Goal: Communication & Community: Answer question/provide support

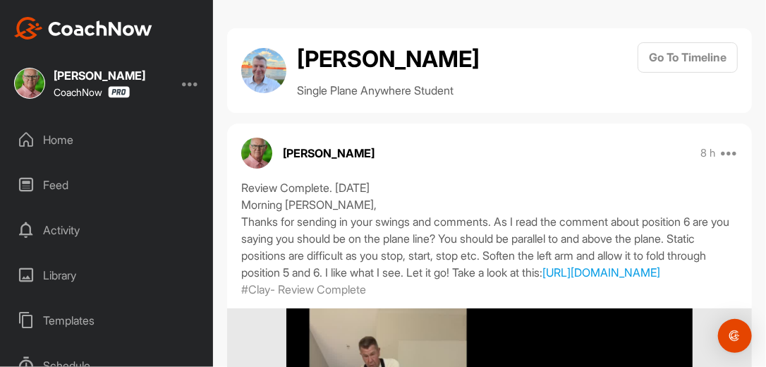
scroll to position [615, 0]
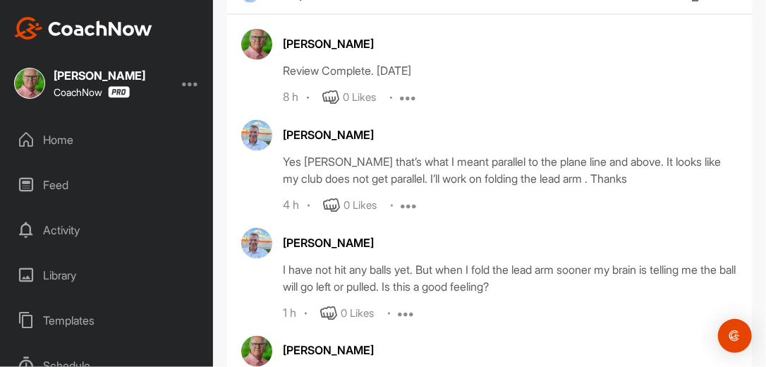
click at [55, 140] on div "Home" at bounding box center [107, 139] width 199 height 35
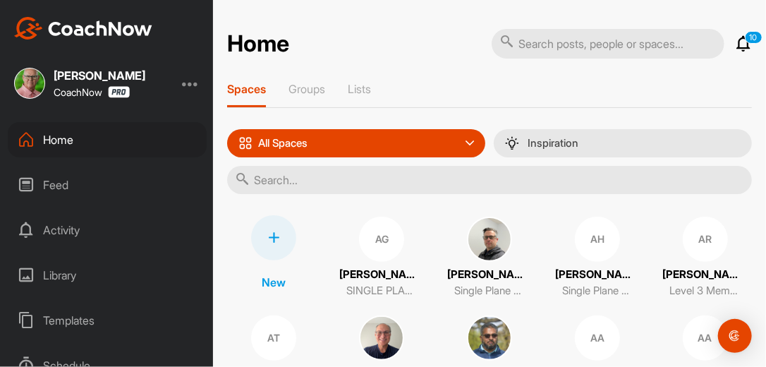
click at [65, 185] on div "Feed" at bounding box center [107, 184] width 199 height 35
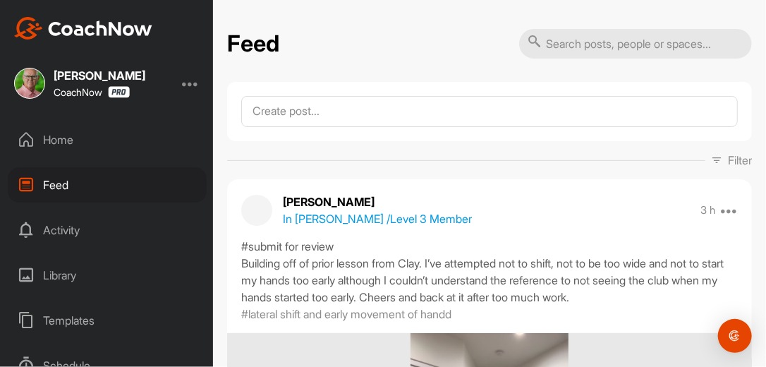
click at [711, 161] on icon at bounding box center [716, 160] width 11 height 11
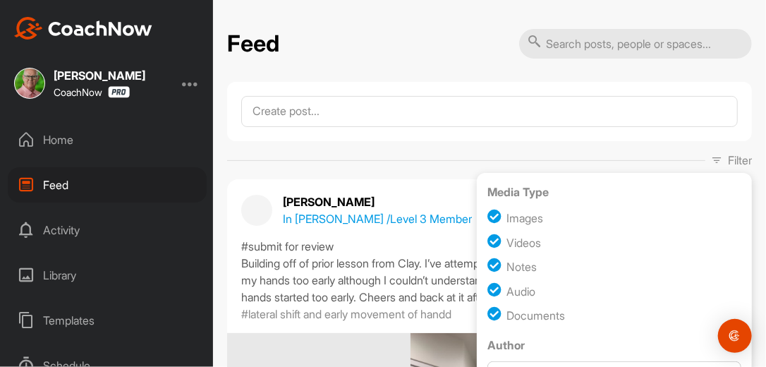
click at [490, 264] on input "checkbox" at bounding box center [497, 267] width 19 height 19
checkbox input "false"
click at [490, 292] on input "checkbox" at bounding box center [497, 291] width 19 height 19
checkbox input "false"
click at [490, 313] on input "checkbox" at bounding box center [497, 315] width 19 height 19
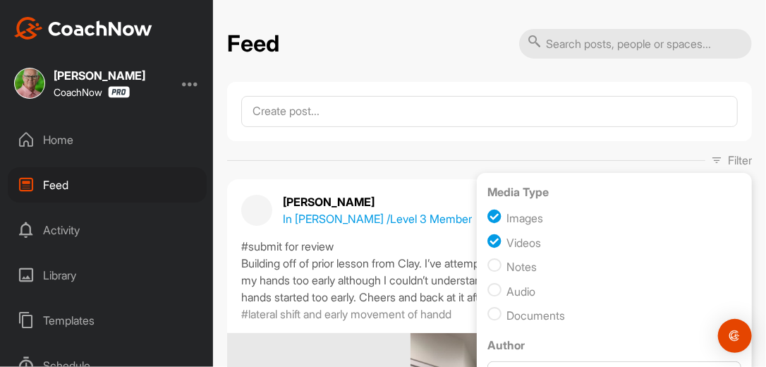
checkbox input "false"
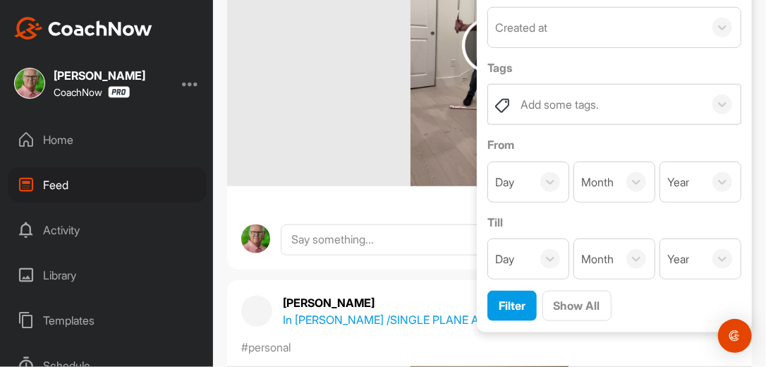
scroll to position [452, 0]
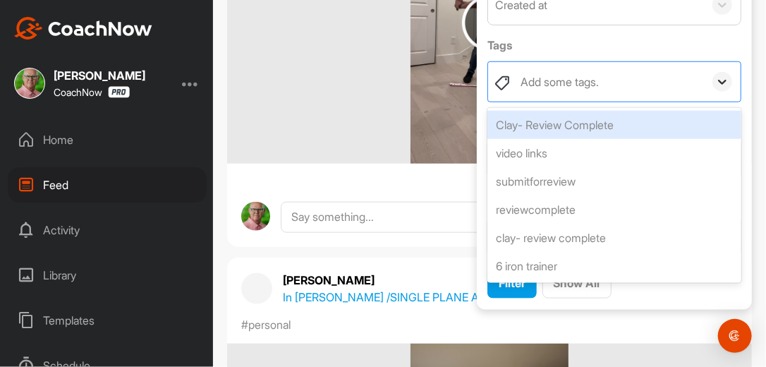
click at [714, 72] on div at bounding box center [723, 82] width 20 height 20
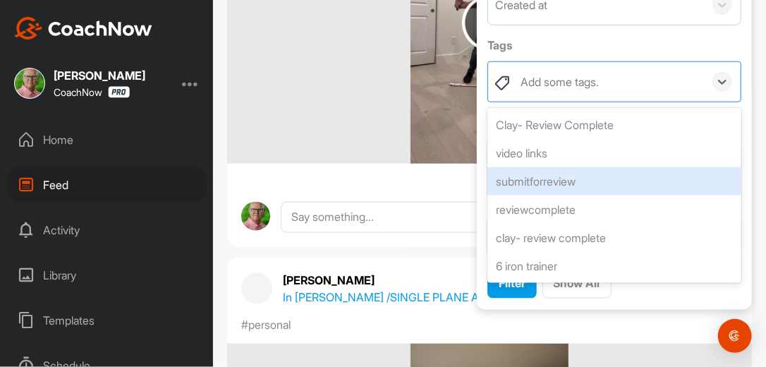
click at [560, 184] on div "submitforreview" at bounding box center [615, 181] width 254 height 28
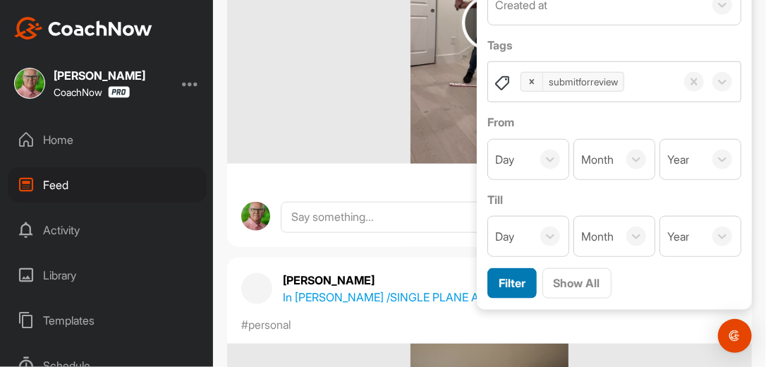
click at [503, 283] on span "Filter" at bounding box center [512, 283] width 27 height 14
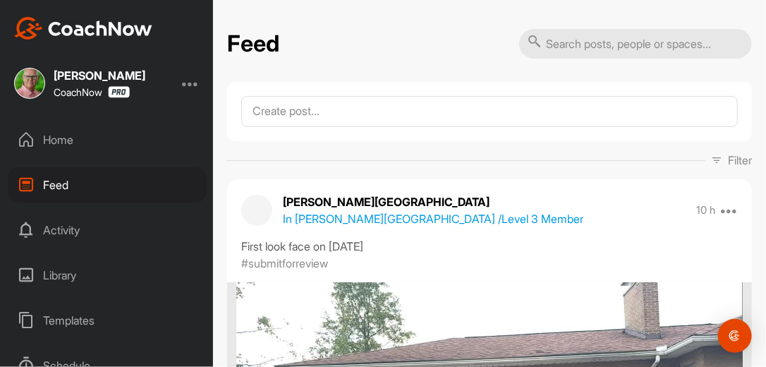
click at [562, 161] on div "Filter Media Type Images Videos Notes Audio Documents Author Bob Borchers reb83…" at bounding box center [489, 160] width 525 height 17
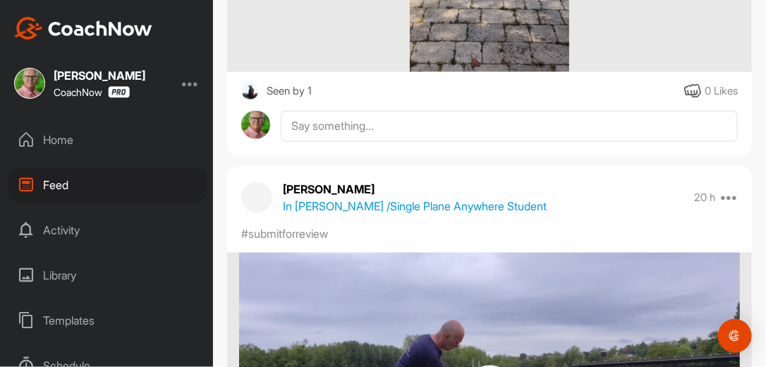
scroll to position [4380, 0]
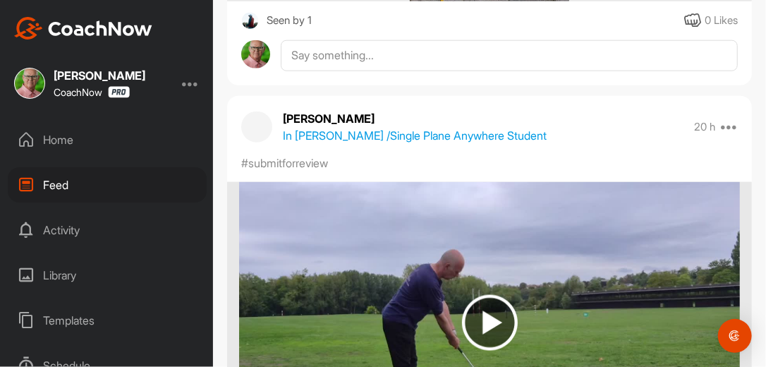
click at [562, 161] on div "#submitforreview" at bounding box center [489, 163] width 525 height 17
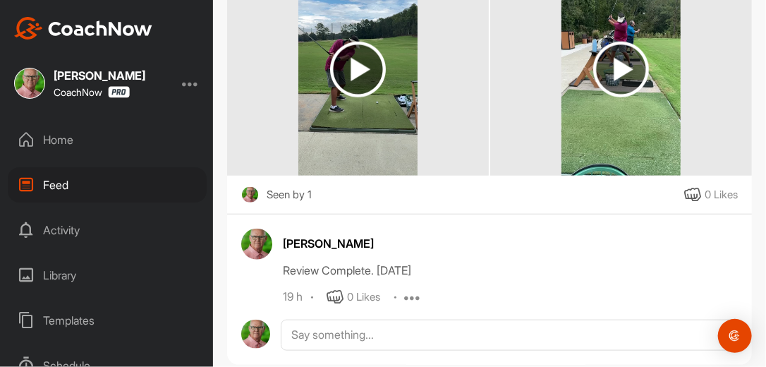
scroll to position [9957, 0]
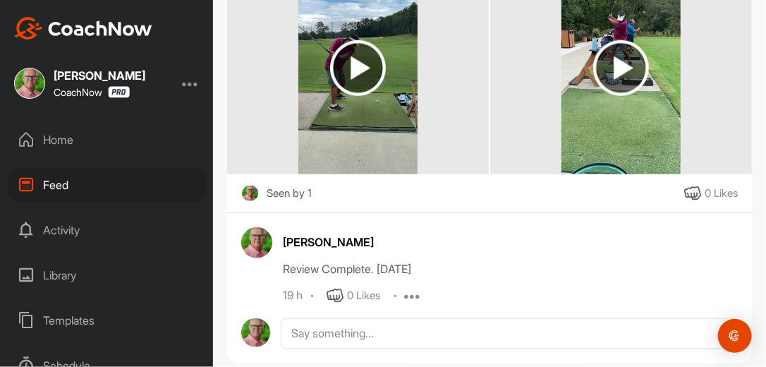
click at [56, 135] on div "Home" at bounding box center [107, 139] width 199 height 35
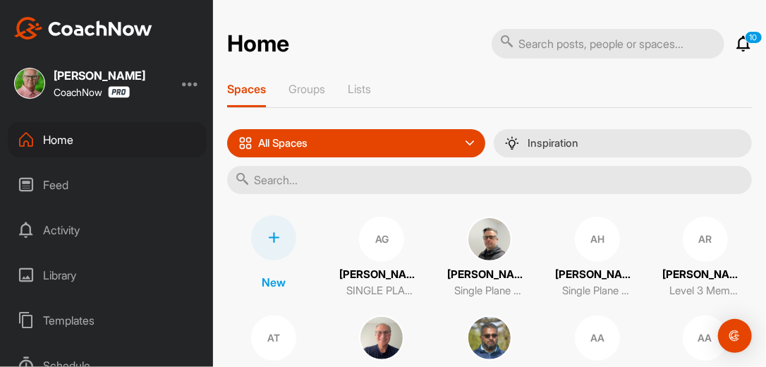
click at [62, 187] on div "Feed" at bounding box center [107, 184] width 199 height 35
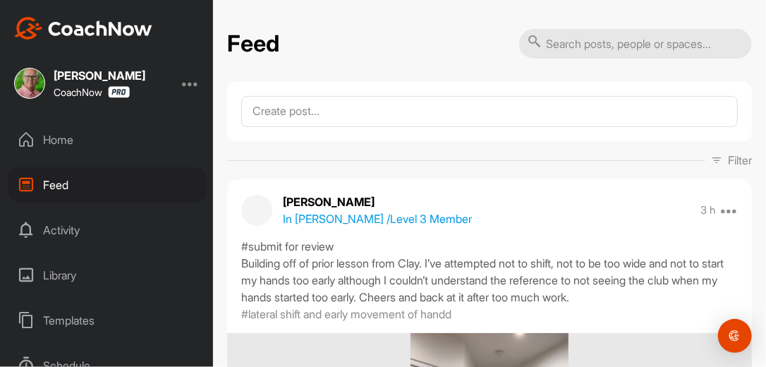
click at [506, 163] on div "Filter Media Type Images Videos Notes Audio Documents Author [PERSON_NAME] [EMA…" at bounding box center [489, 160] width 525 height 17
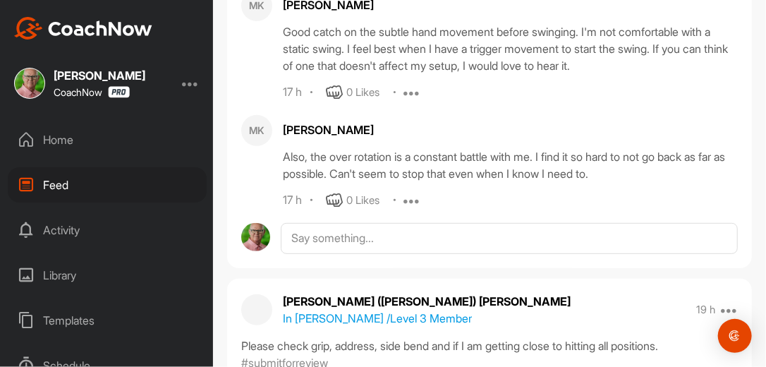
scroll to position [7793, 0]
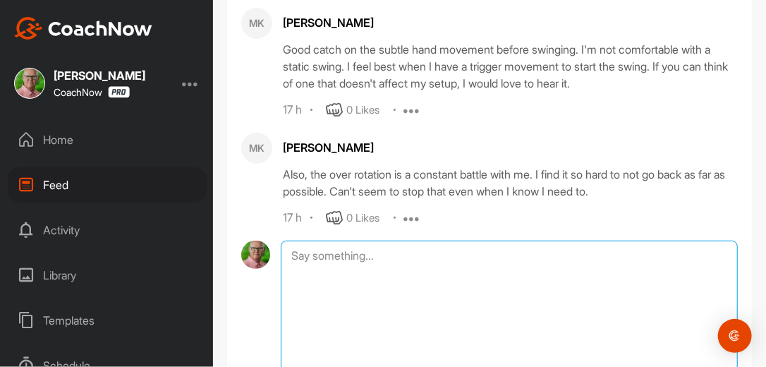
click at [405, 267] on textarea at bounding box center [509, 311] width 457 height 141
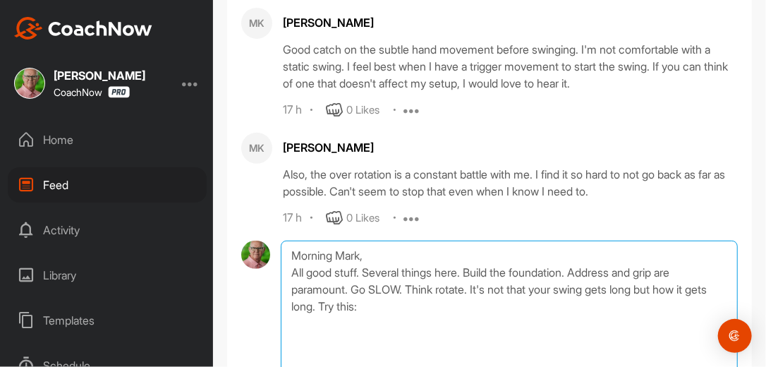
paste textarea "[URL][DOMAIN_NAME]"
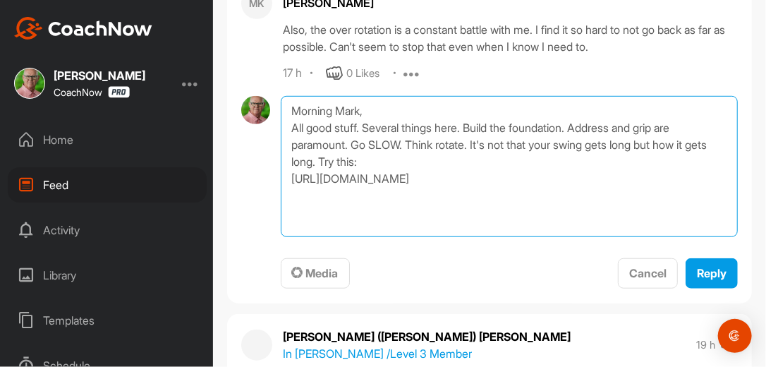
scroll to position [7956, 0]
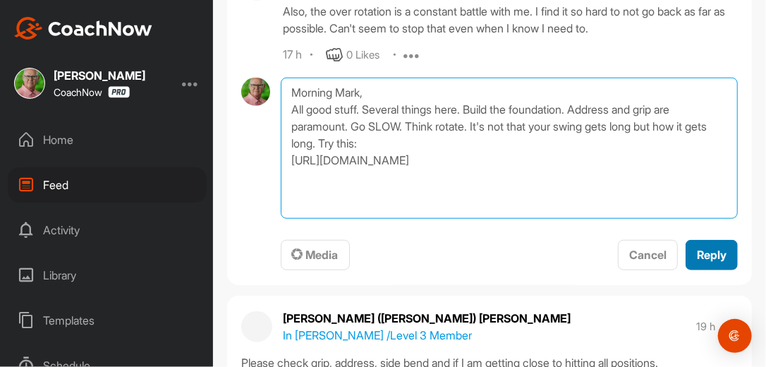
type textarea "Morning Mark, All good stuff. Several things here. Build the foundation. Addres…"
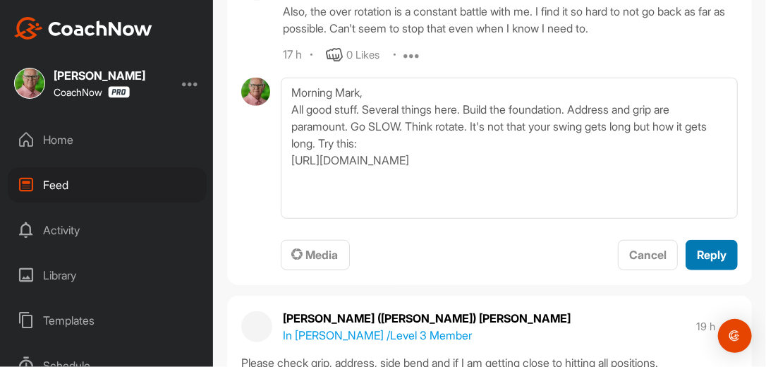
click at [721, 267] on button "Reply" at bounding box center [712, 255] width 52 height 30
